Goal: Find specific page/section: Find specific page/section

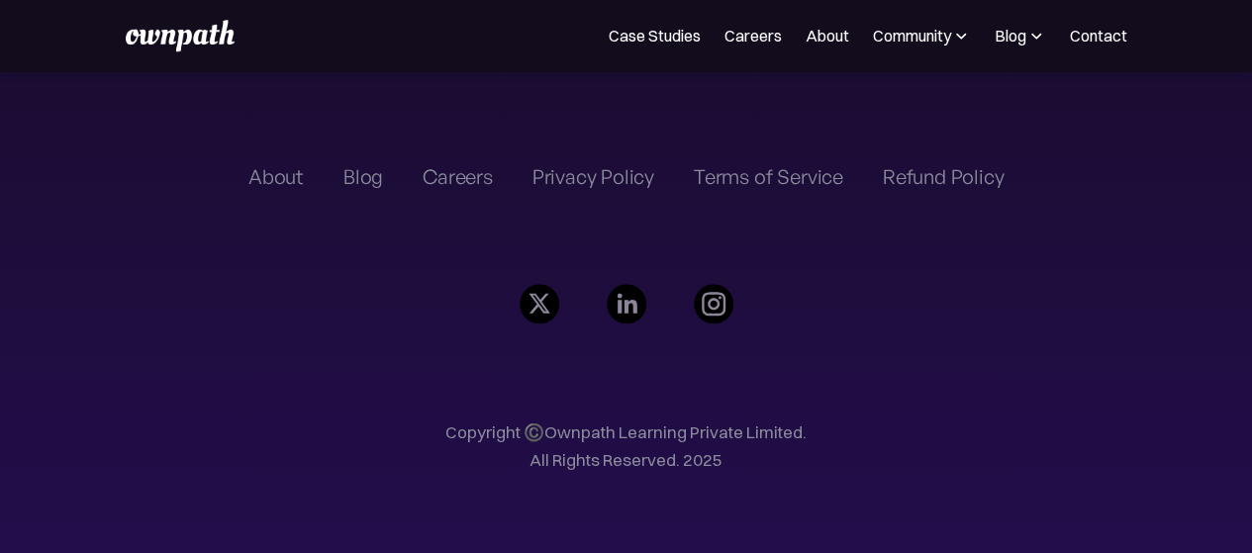
scroll to position [1696, 0]
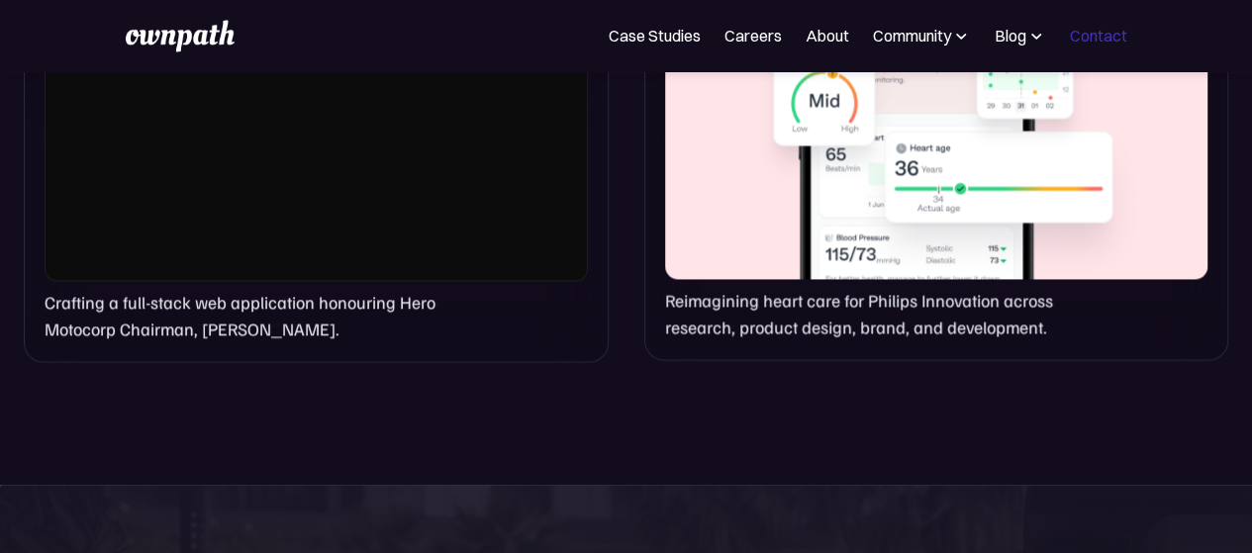
click at [1102, 33] on link "Contact" at bounding box center [1098, 36] width 57 height 24
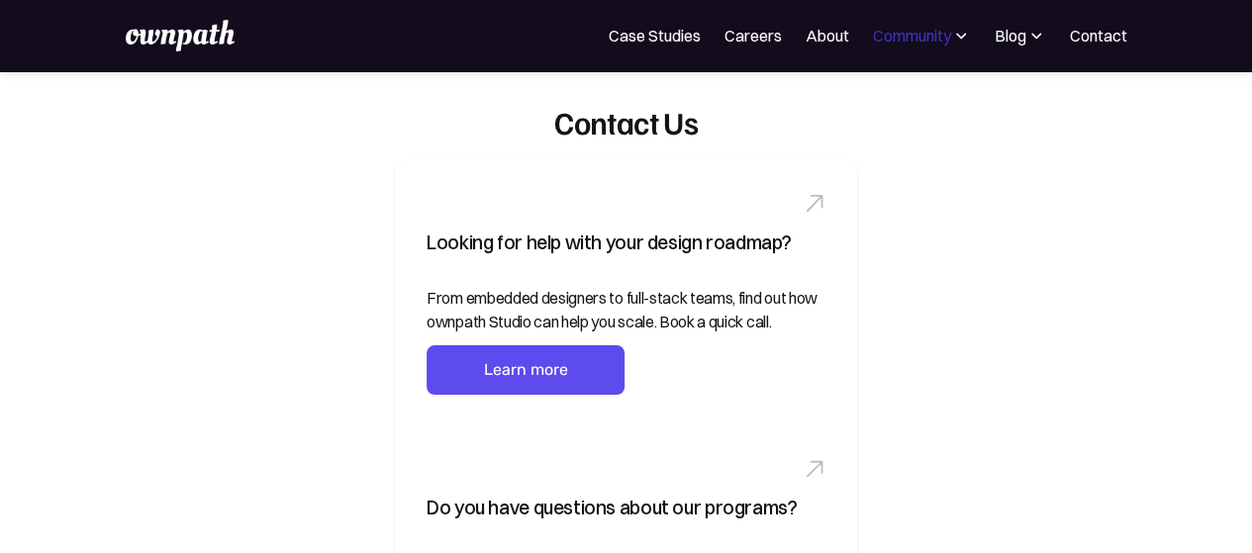
click at [912, 45] on div "Community" at bounding box center [912, 36] width 78 height 24
click at [853, 108] on div "Events" at bounding box center [877, 108] width 74 height 24
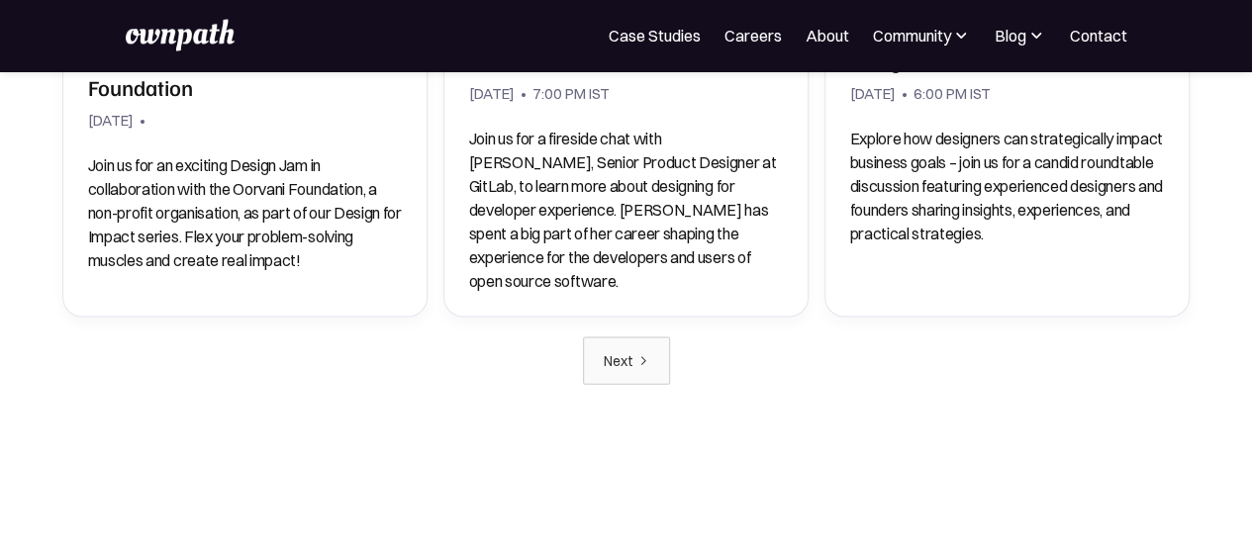
scroll to position [1549, 0]
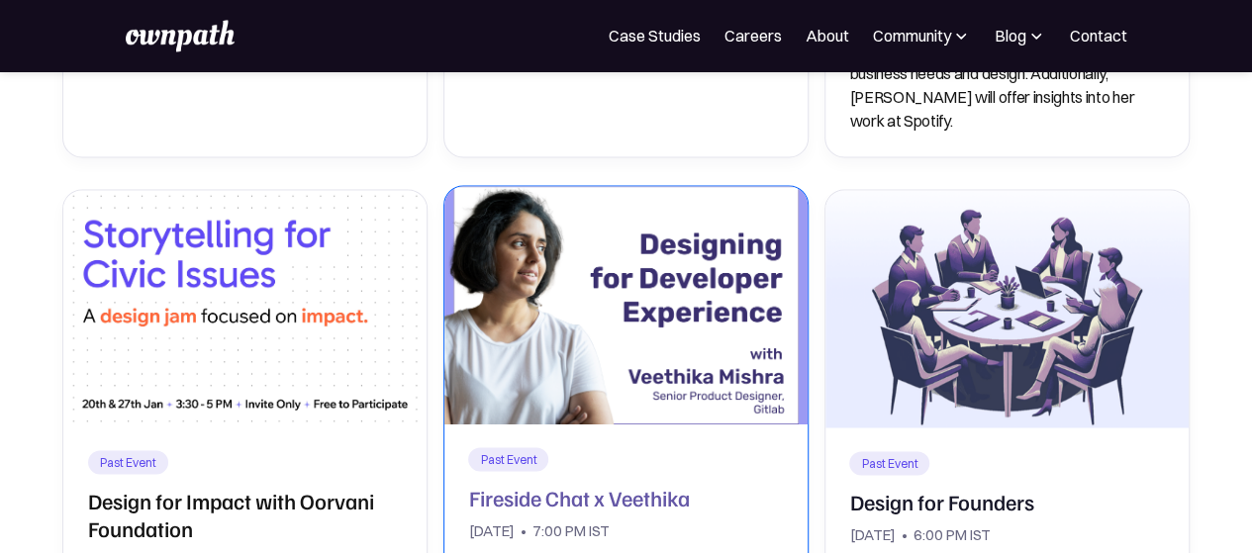
click at [603, 268] on img at bounding box center [625, 304] width 381 height 249
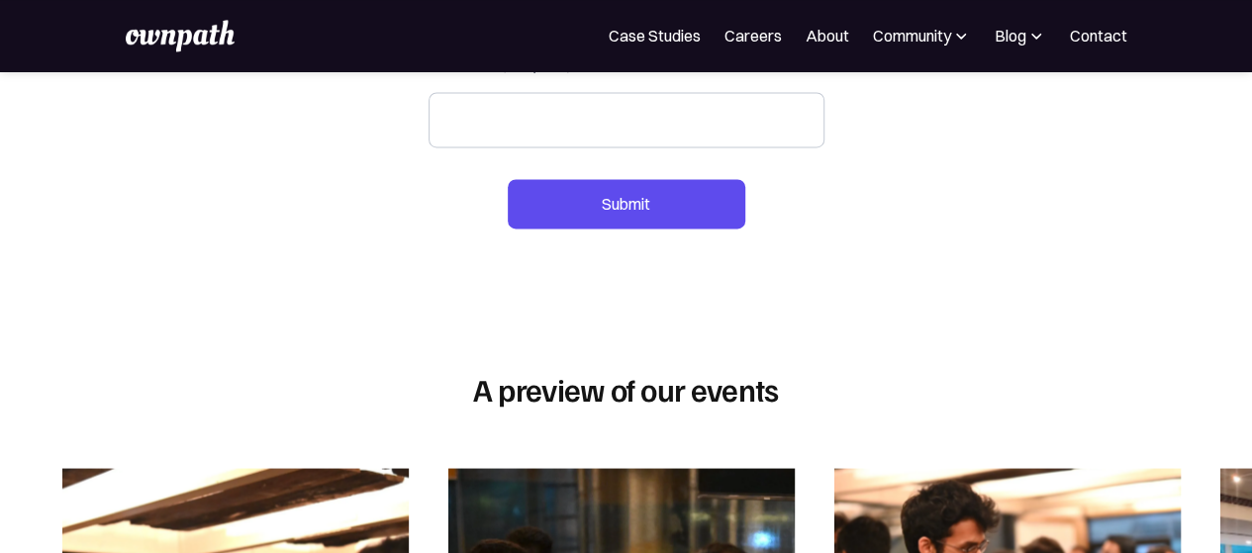
scroll to position [1452, 0]
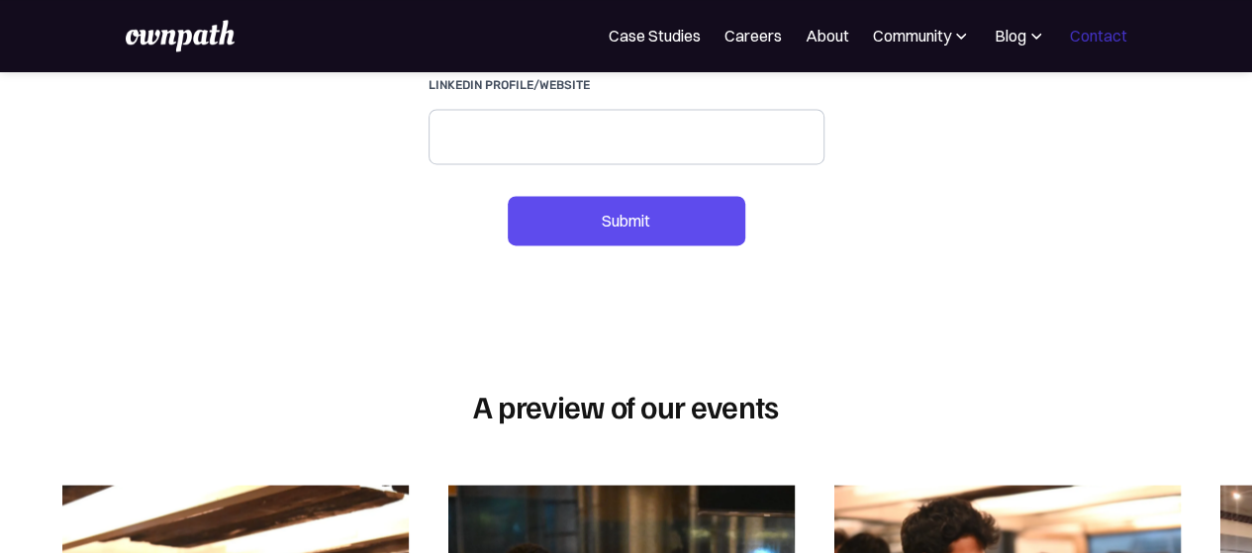
click at [1100, 29] on link "Contact" at bounding box center [1098, 36] width 57 height 24
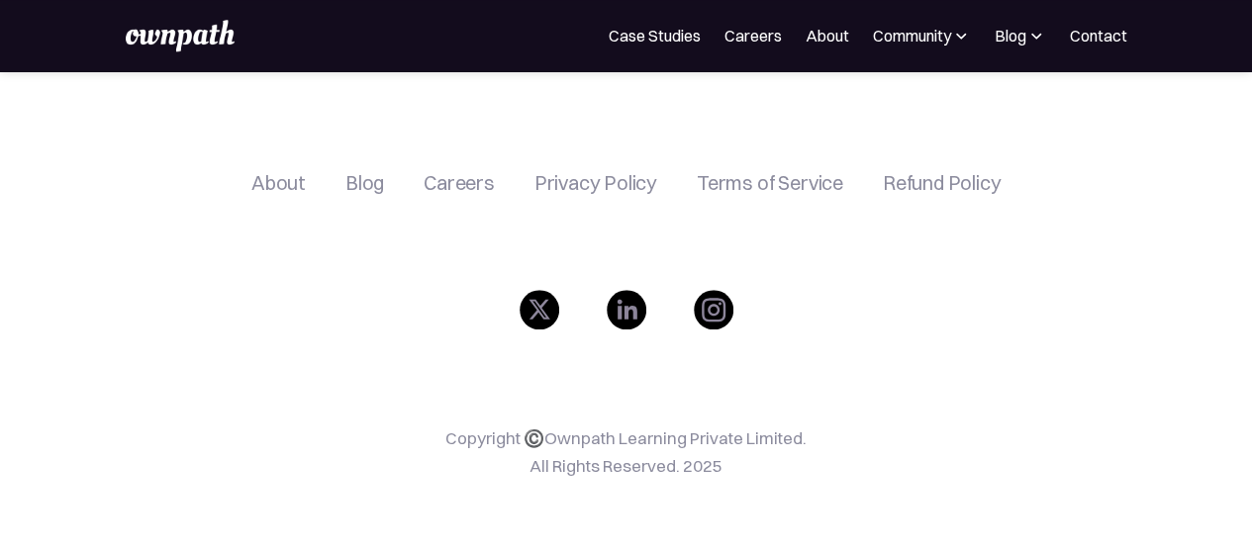
scroll to position [1053, 0]
